Goal: Information Seeking & Learning: Learn about a topic

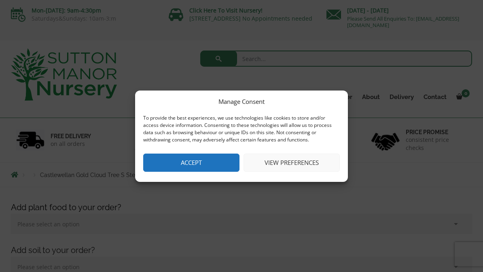
click at [212, 159] on button "Accept" at bounding box center [191, 163] width 96 height 18
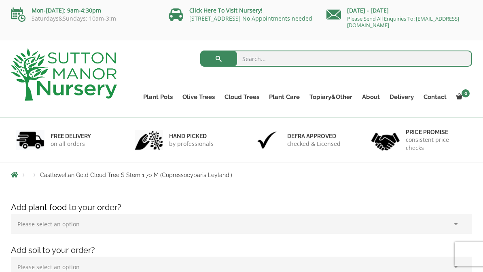
click at [0, 0] on link "Gnarled Plateau Olive Tree XL" at bounding box center [0, 0] width 0 height 0
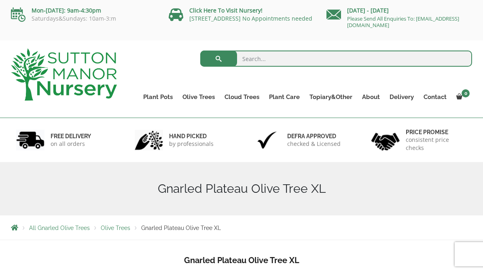
click at [0, 0] on link "Gnarled Multi Stem Olives" at bounding box center [0, 0] width 0 height 0
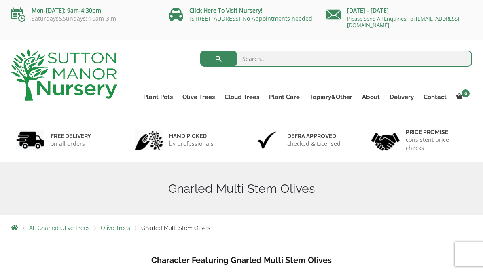
click at [0, 0] on link "Gnarled Olive Trees" at bounding box center [0, 0] width 0 height 0
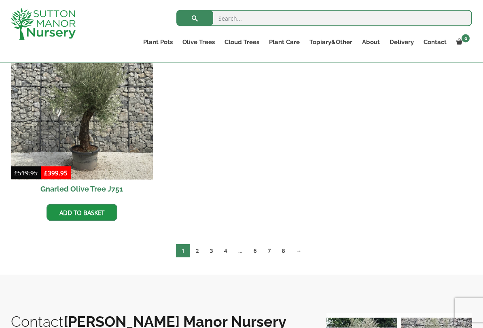
scroll to position [1032, 0]
click at [288, 252] on link "8" at bounding box center [283, 249] width 14 height 13
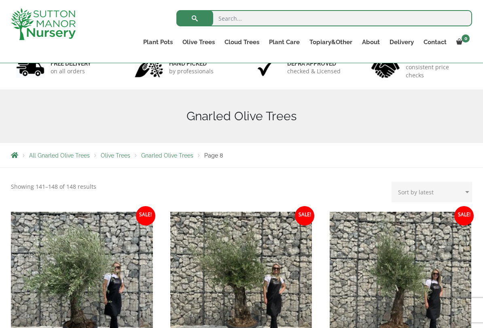
scroll to position [59, 0]
click at [467, 193] on select "Sort by popularity Sort by latest Sort by price: low to high Sort by price: hig…" at bounding box center [431, 191] width 80 height 20
select select "price"
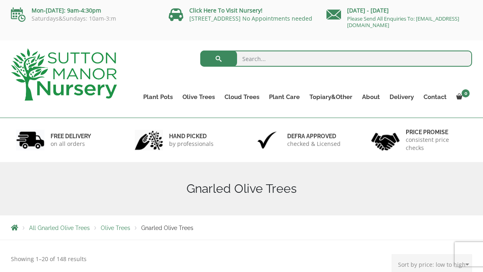
click at [119, 227] on span "Olive Trees" at bounding box center [116, 228] width 30 height 6
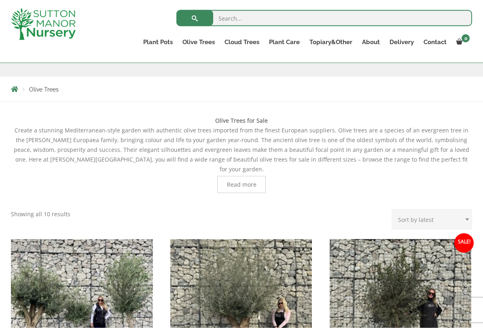
scroll to position [125, 0]
click at [465, 209] on select "Sort by popularity Sort by latest Sort by price: low to high Sort by price: hig…" at bounding box center [431, 219] width 80 height 20
select select "price"
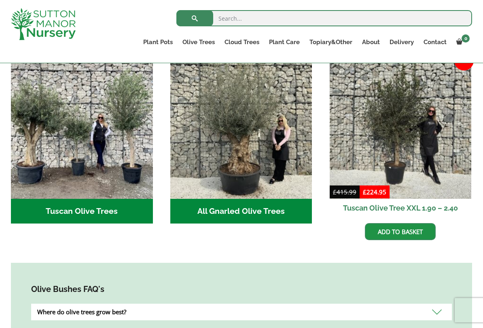
scroll to position [306, 0]
click at [52, 199] on h2 "Tuscan Olive Trees (9)" at bounding box center [82, 211] width 142 height 25
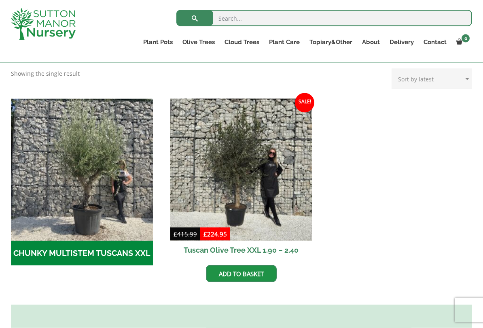
scroll to position [213, 0]
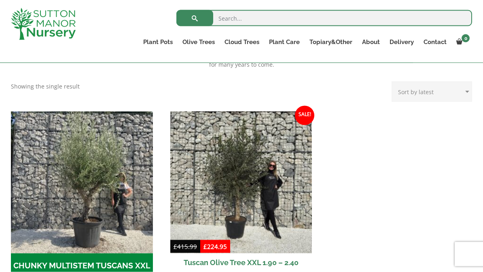
click at [457, 90] on select "Sort by popularity Sort by latest Sort by price: low to high Sort by price: hig…" at bounding box center [431, 92] width 80 height 20
select select "price"
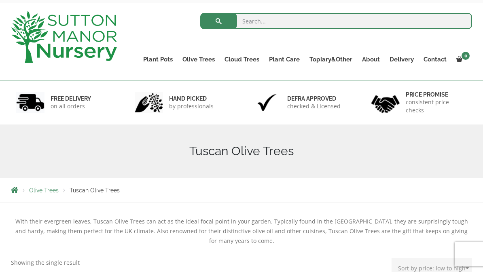
scroll to position [37, 0]
click at [0, 0] on link "Ligustrum Pom Poms" at bounding box center [0, 0] width 0 height 0
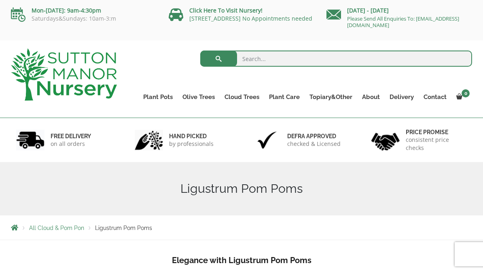
click at [0, 0] on link "Ilex Crenata Cloud Trees" at bounding box center [0, 0] width 0 height 0
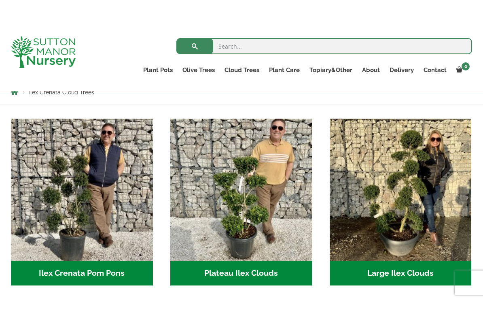
scroll to position [148, 0]
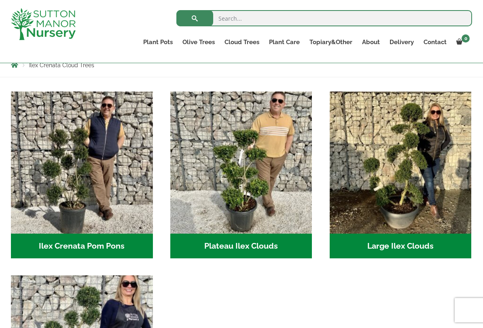
click at [49, 190] on img "Visit product category Ilex Crenata Pom Pons" at bounding box center [82, 162] width 142 height 142
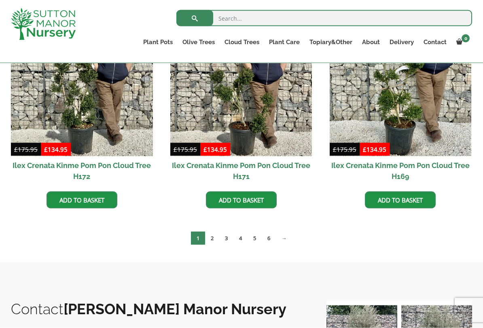
scroll to position [467, 0]
click at [271, 240] on link "6" at bounding box center [269, 237] width 14 height 13
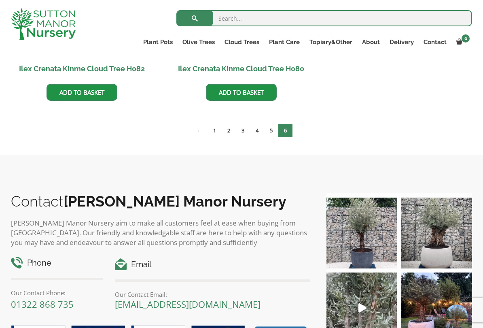
scroll to position [552, 0]
click at [219, 133] on link "1" at bounding box center [214, 130] width 14 height 13
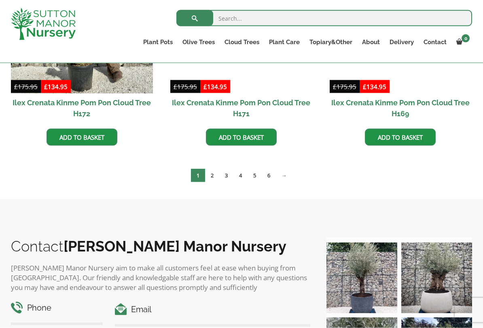
scroll to position [529, 0]
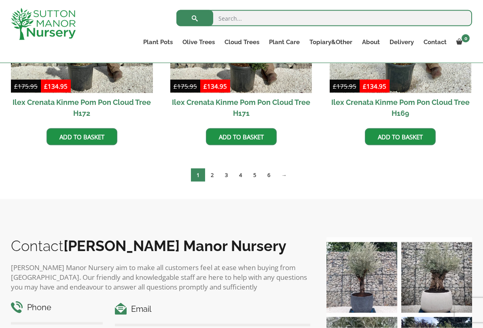
click at [224, 174] on link "3" at bounding box center [226, 174] width 14 height 13
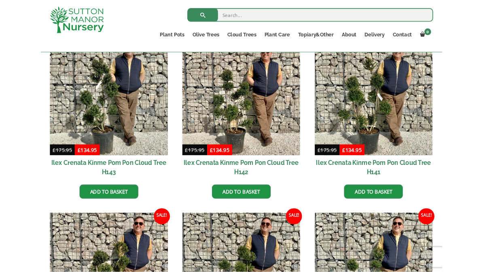
scroll to position [435, 0]
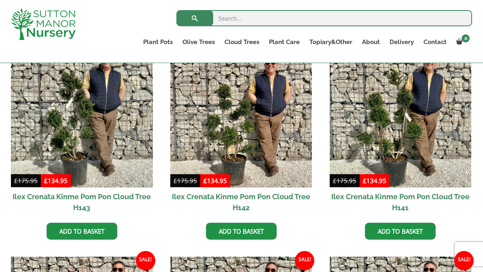
click at [394, 146] on img at bounding box center [401, 117] width 142 height 142
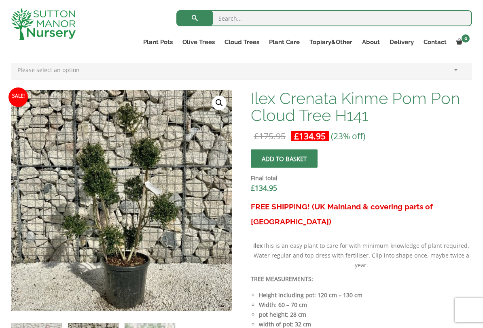
scroll to position [225, 0]
click at [0, 0] on link "Palm Trees" at bounding box center [0, 0] width 0 height 0
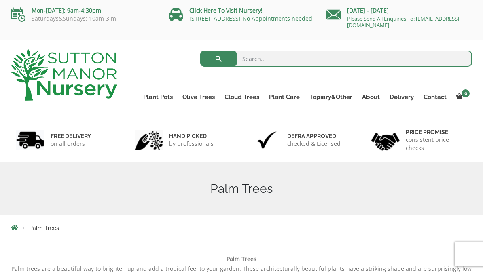
click at [0, 0] on link "Vietnamese Pots" at bounding box center [0, 0] width 0 height 0
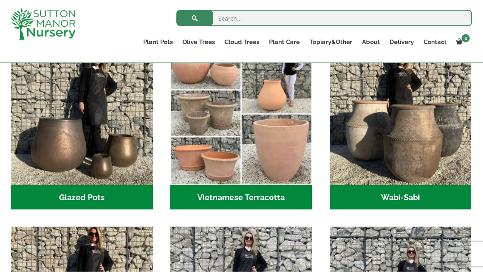
scroll to position [262, 0]
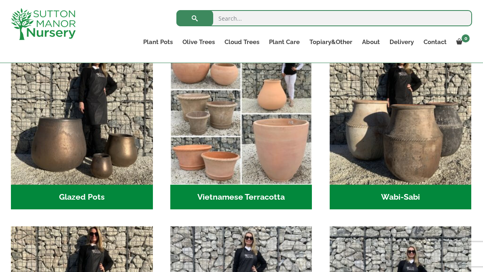
click at [427, 157] on img "Visit product category Wabi-Sabi" at bounding box center [401, 114] width 142 height 142
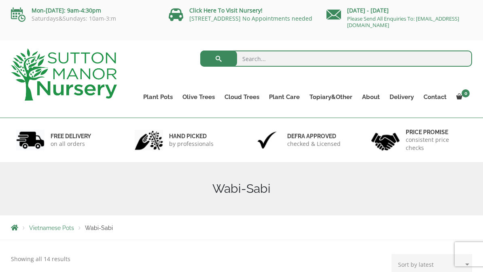
click at [0, 0] on link "Bay Trees (Laurus Nobilis)" at bounding box center [0, 0] width 0 height 0
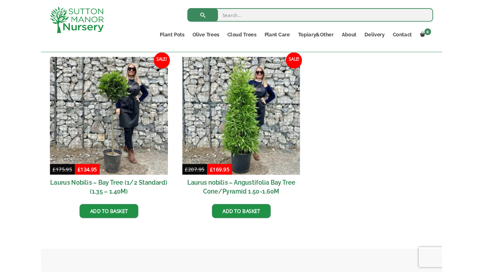
scroll to position [201, 0]
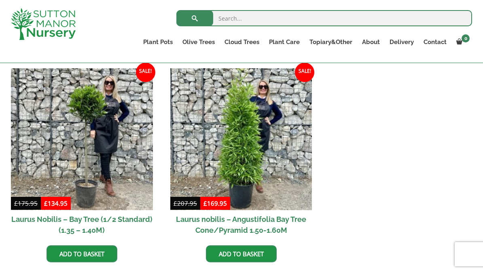
click at [248, 157] on img at bounding box center [241, 139] width 142 height 142
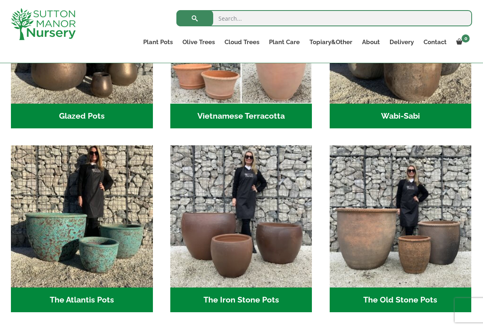
scroll to position [345, 0]
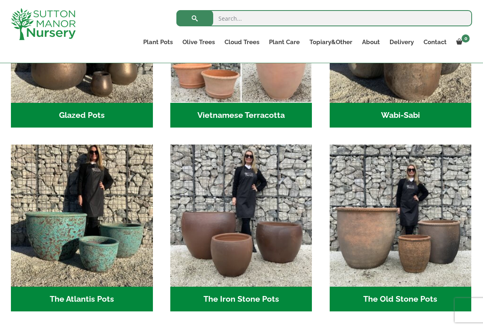
click at [426, 250] on img "Visit product category The Old Stone Pots" at bounding box center [401, 215] width 142 height 142
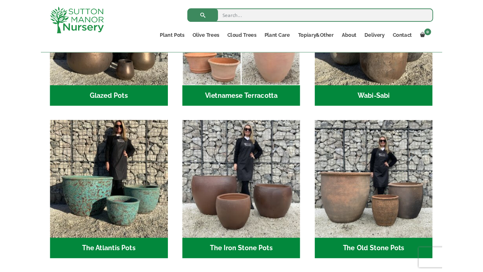
scroll to position [367, 0]
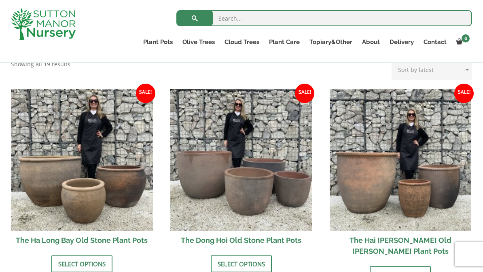
scroll to position [258, 0]
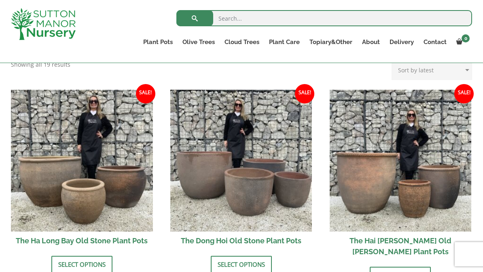
click at [92, 265] on link "Select options" at bounding box center [81, 264] width 61 height 17
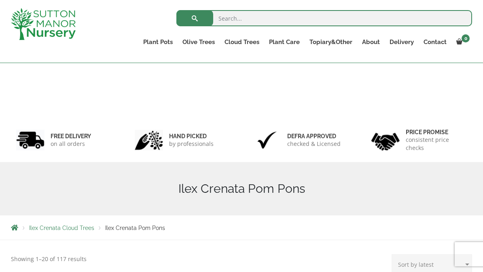
scroll to position [489, 0]
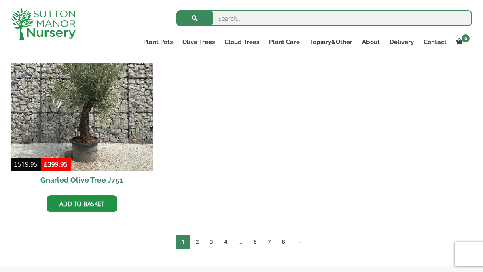
scroll to position [1055, 0]
